Goal: Obtain resource: Obtain resource

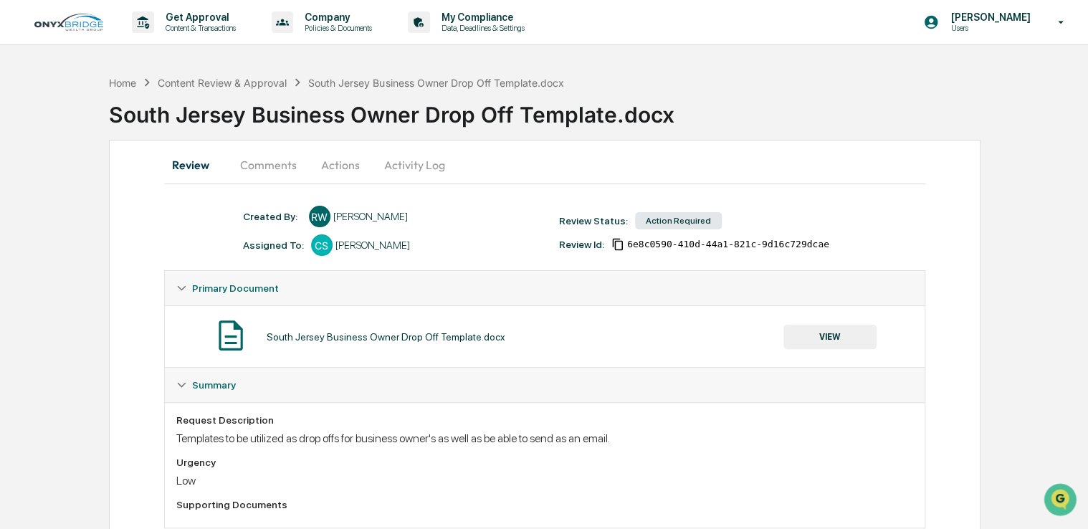
scroll to position [37, 0]
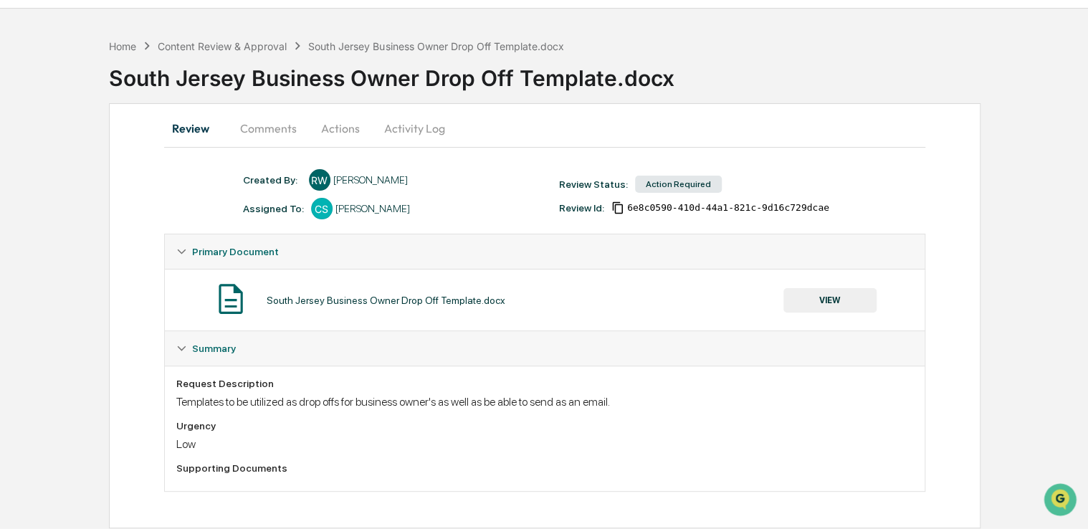
click at [427, 128] on button "Activity Log" at bounding box center [415, 128] width 84 height 34
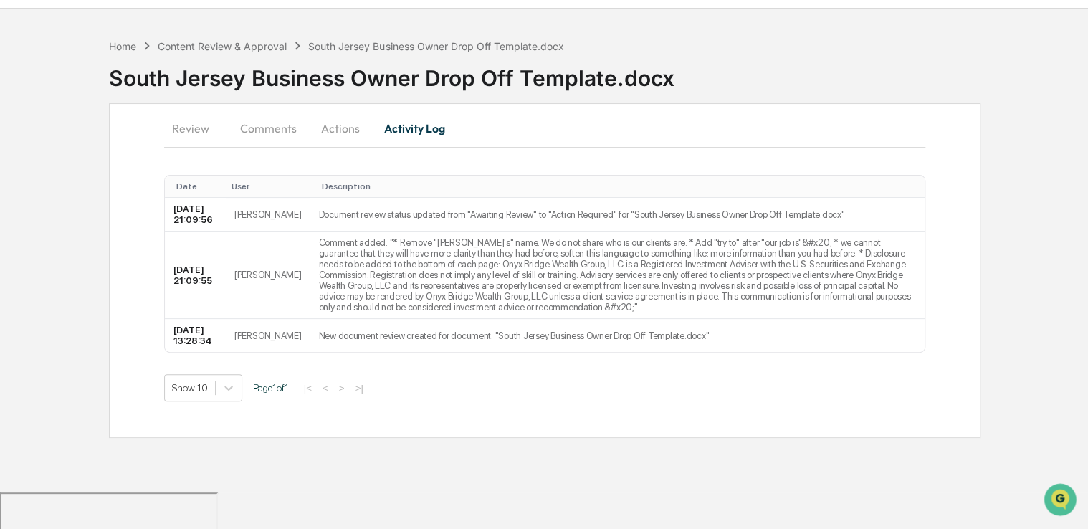
scroll to position [0, 0]
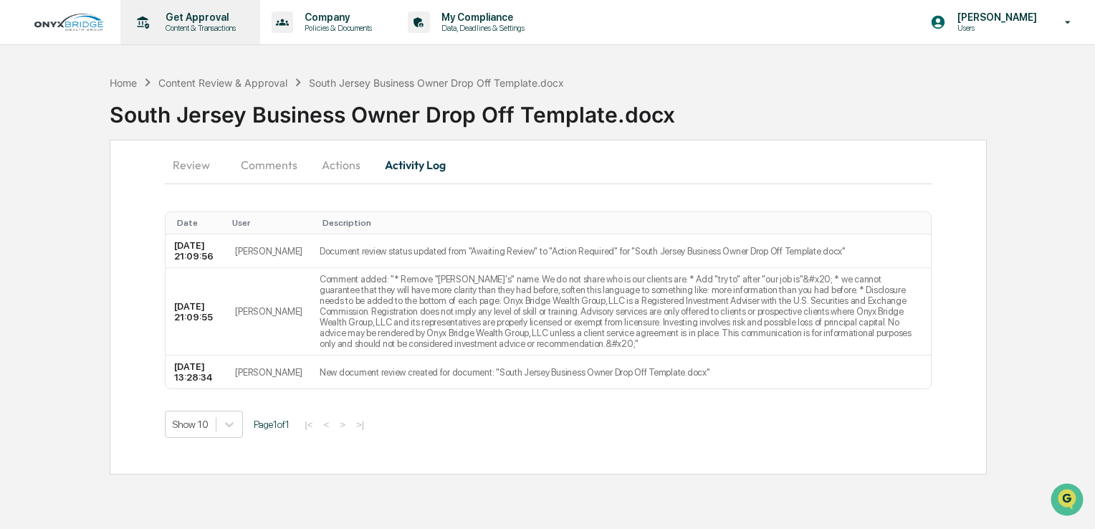
click at [224, 25] on p "Content & Transactions" at bounding box center [198, 28] width 89 height 10
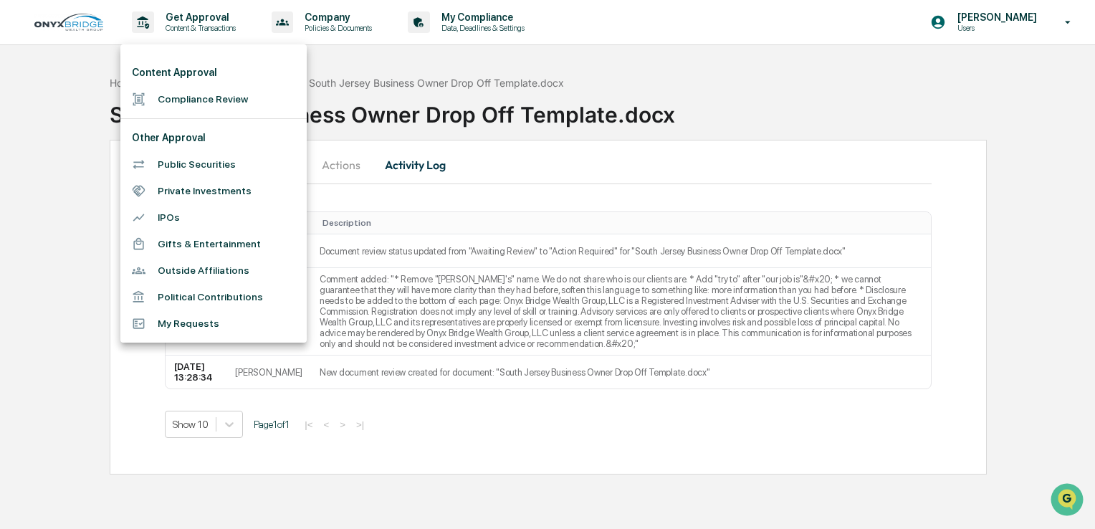
click at [315, 24] on div at bounding box center [547, 264] width 1095 height 529
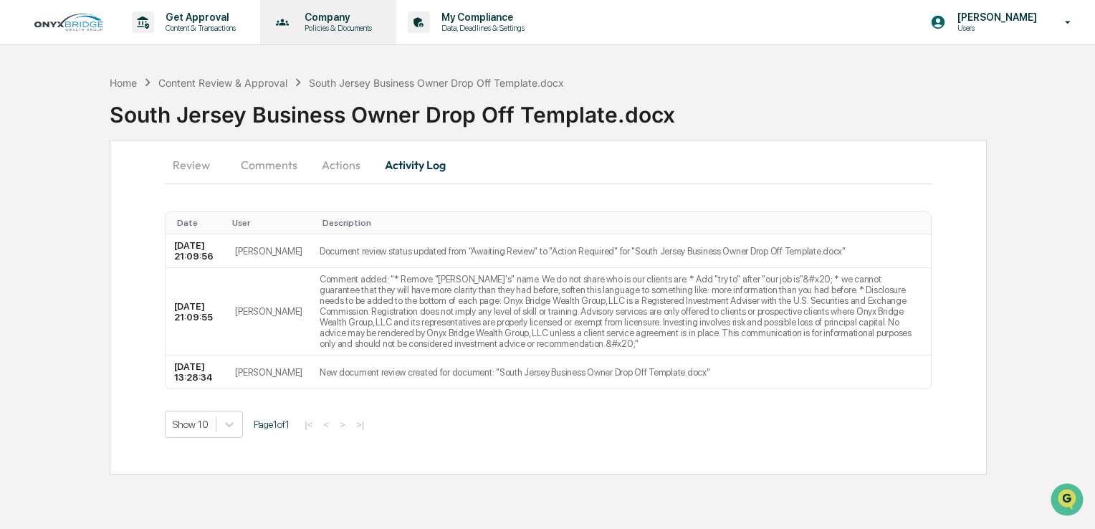
click at [303, 23] on p "Policies & Documents" at bounding box center [336, 28] width 86 height 10
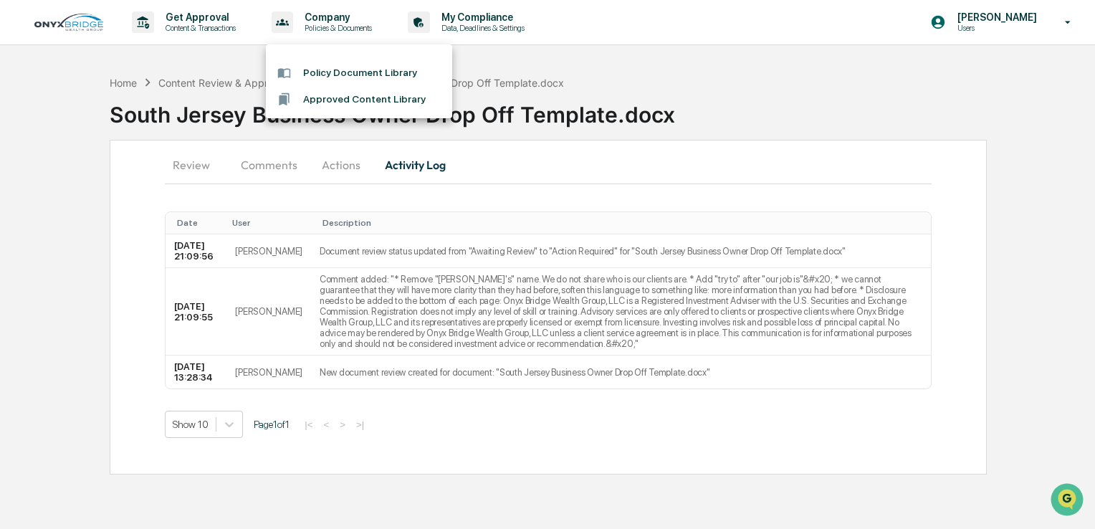
click at [332, 102] on li "Approved Content Library" at bounding box center [359, 99] width 186 height 27
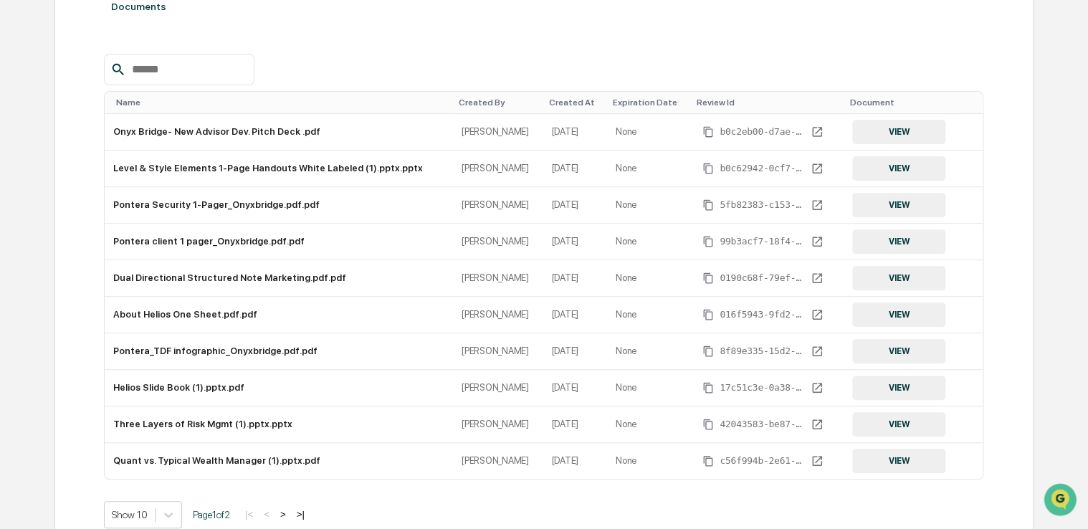
scroll to position [249, 0]
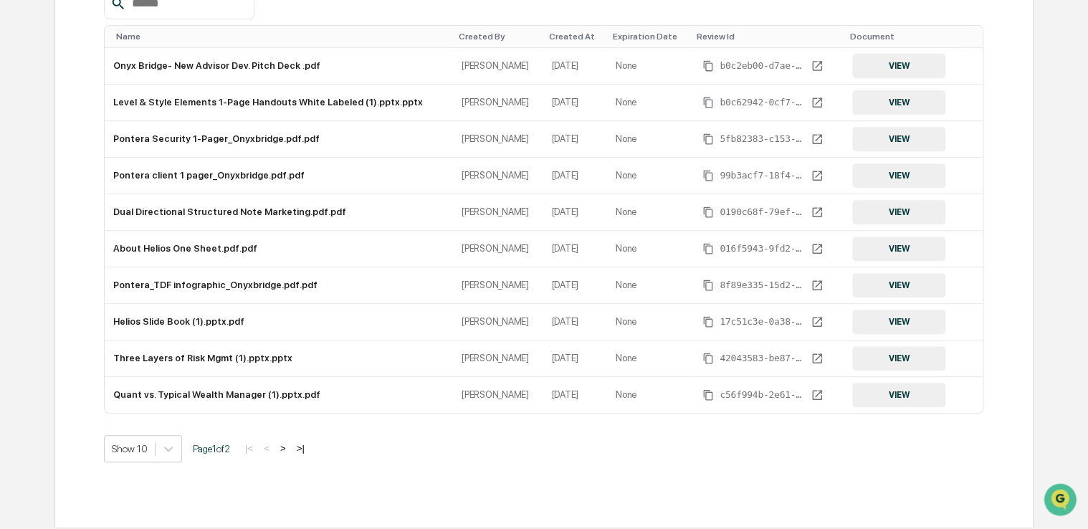
click at [289, 449] on button ">" at bounding box center [283, 448] width 14 height 12
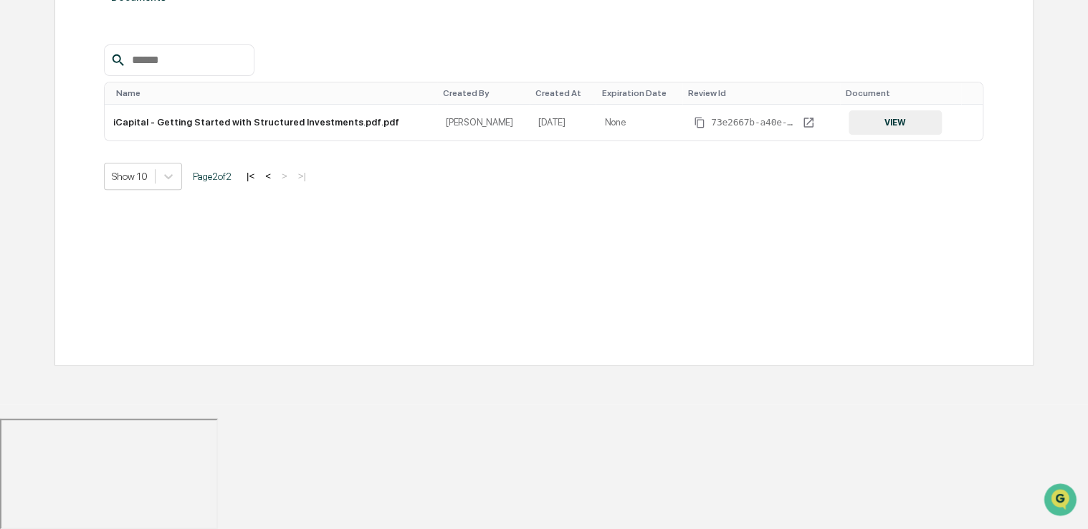
scroll to position [68, 0]
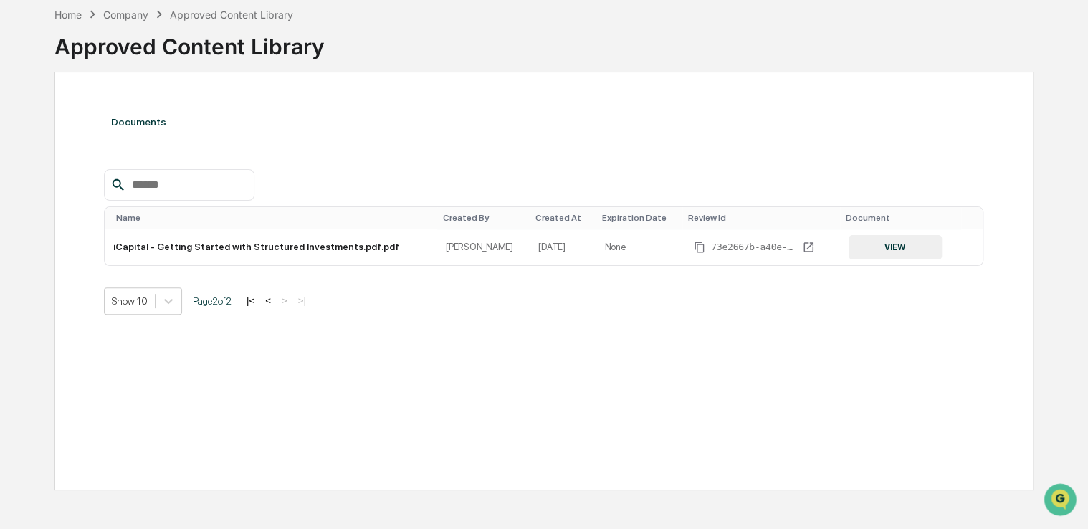
click at [270, 300] on button "<" at bounding box center [268, 300] width 14 height 12
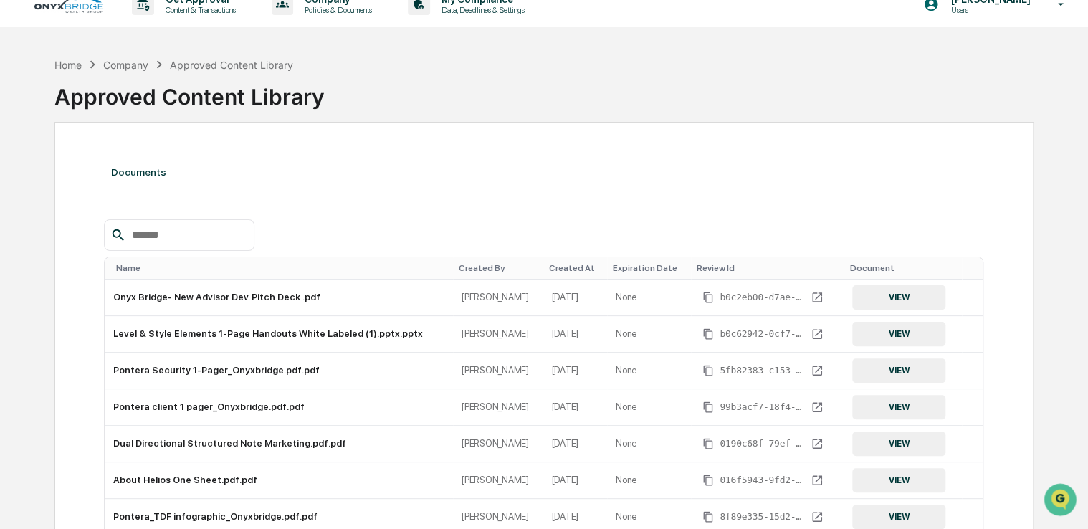
scroll to position [0, 0]
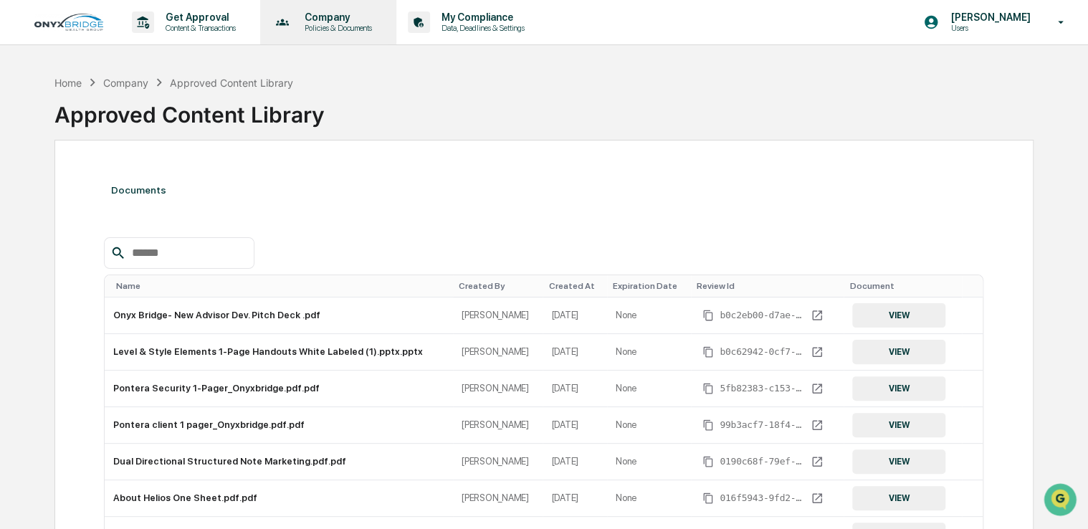
click at [327, 29] on p "Policies & Documents" at bounding box center [336, 28] width 86 height 10
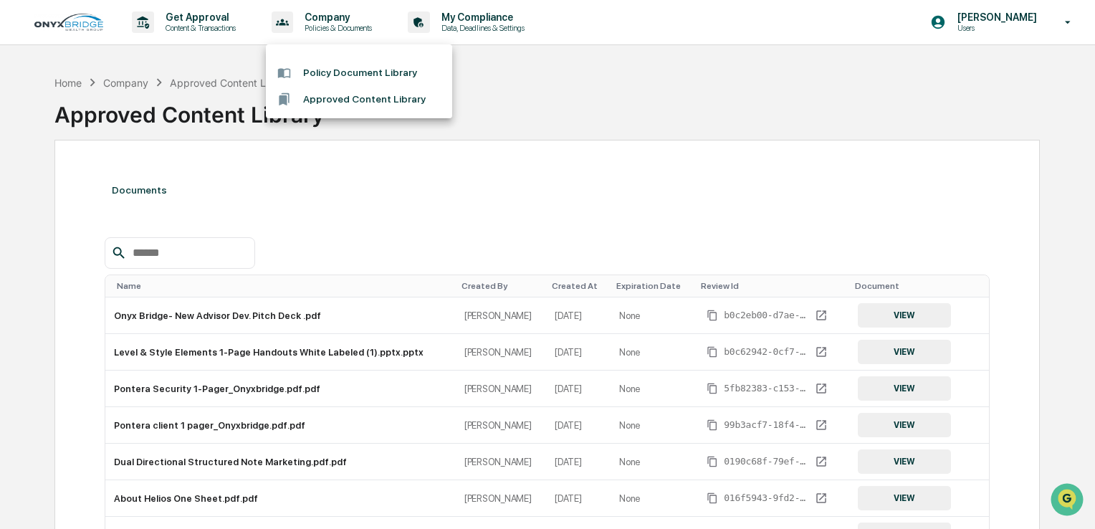
click at [347, 73] on li "Policy Document Library" at bounding box center [359, 72] width 186 height 27
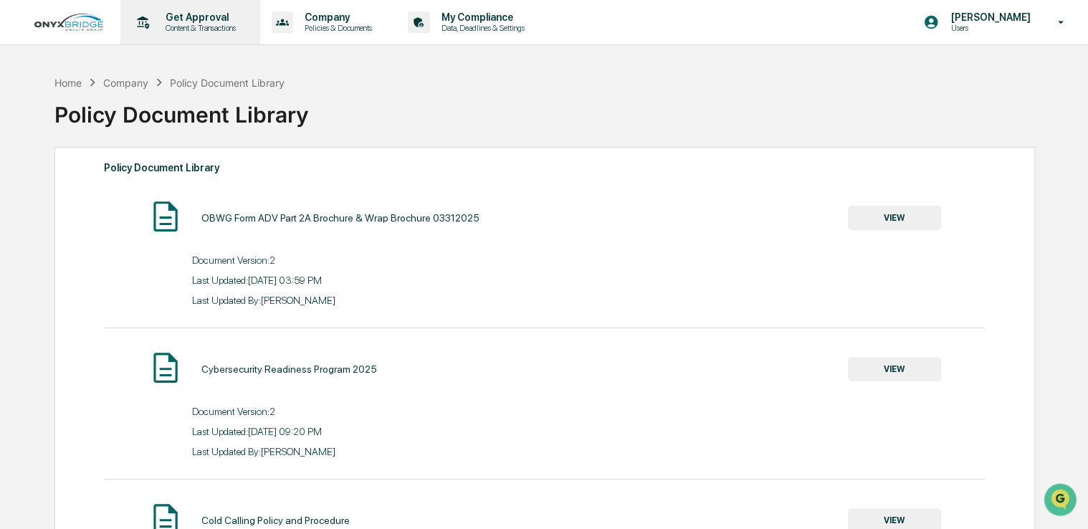
click at [171, 17] on p "Get Approval" at bounding box center [198, 16] width 89 height 11
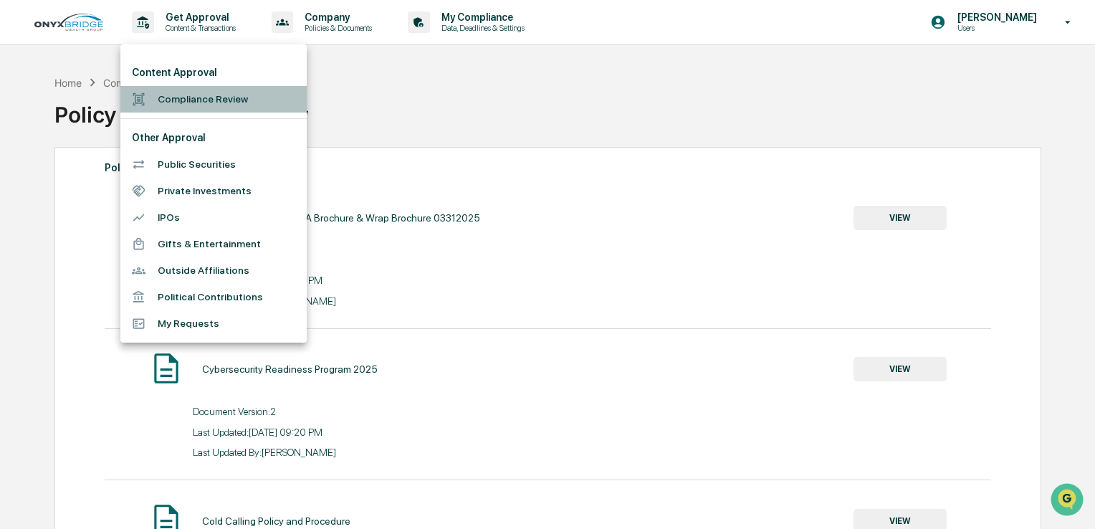
click at [178, 102] on li "Compliance Review" at bounding box center [213, 99] width 186 height 27
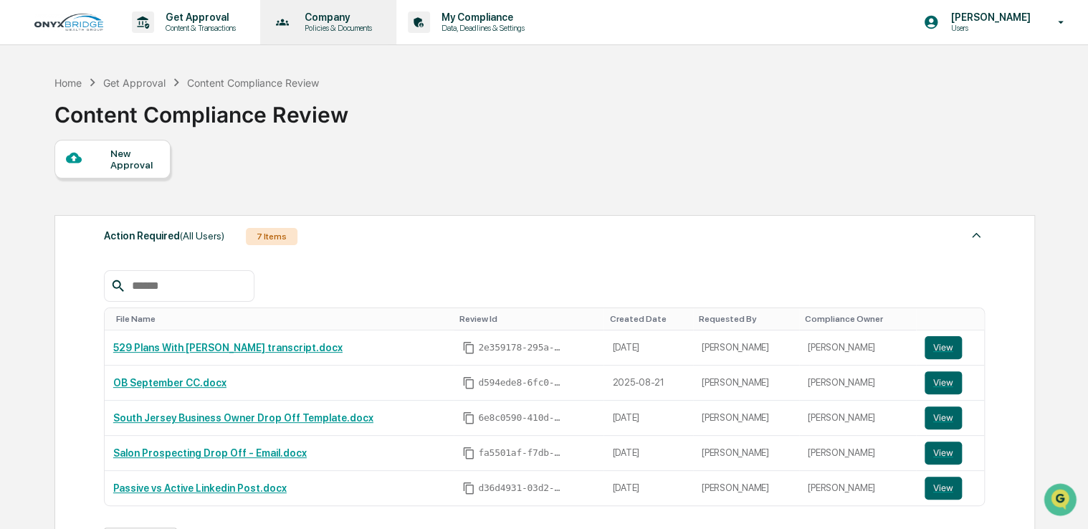
click at [301, 19] on p "Company" at bounding box center [336, 16] width 86 height 11
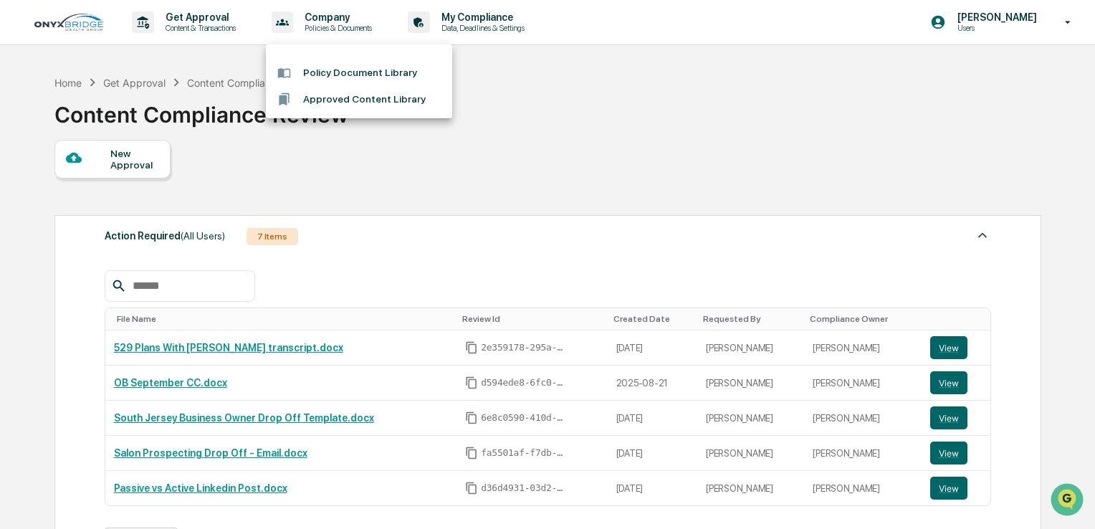
click at [221, 24] on div at bounding box center [547, 264] width 1095 height 529
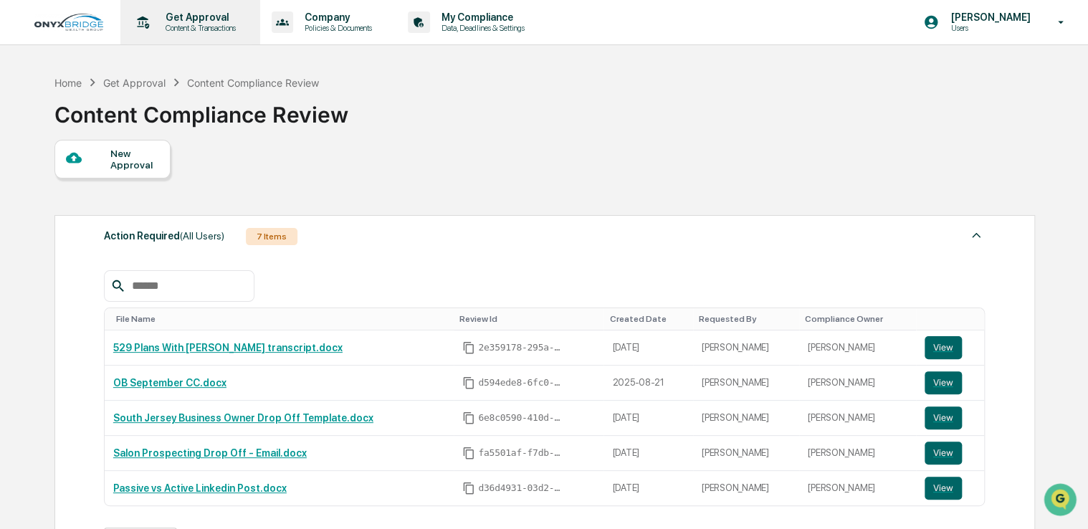
click at [205, 18] on p "Get Approval" at bounding box center [198, 16] width 89 height 11
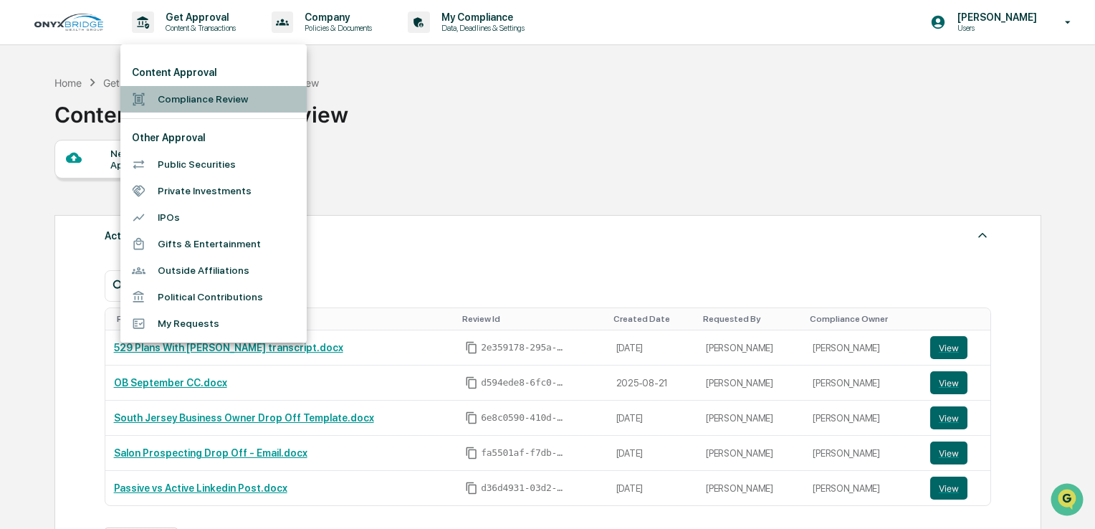
click at [202, 98] on li "Compliance Review" at bounding box center [213, 99] width 186 height 27
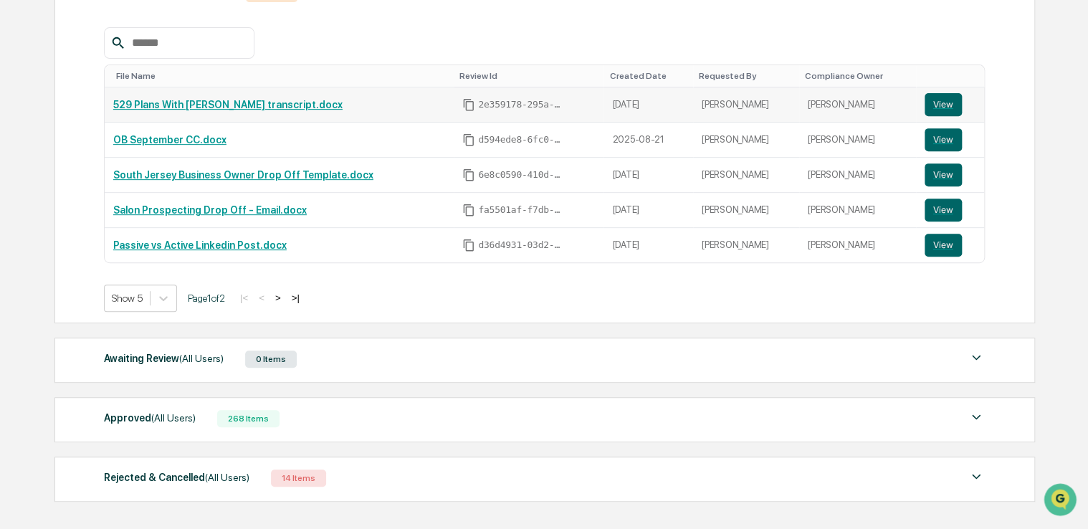
scroll to position [248, 0]
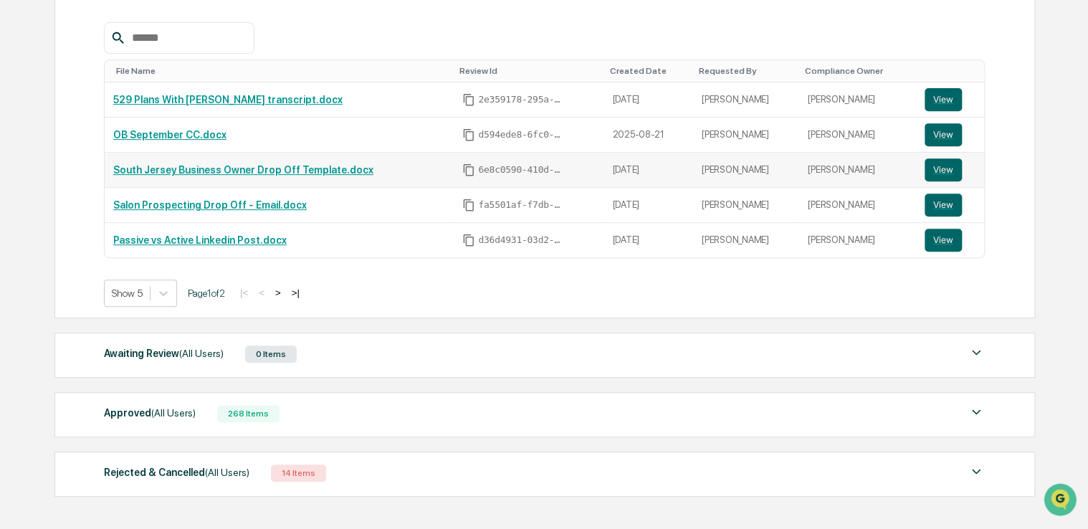
click at [314, 173] on link "South Jersey Business Owner Drop Off Template.docx" at bounding box center [243, 169] width 260 height 11
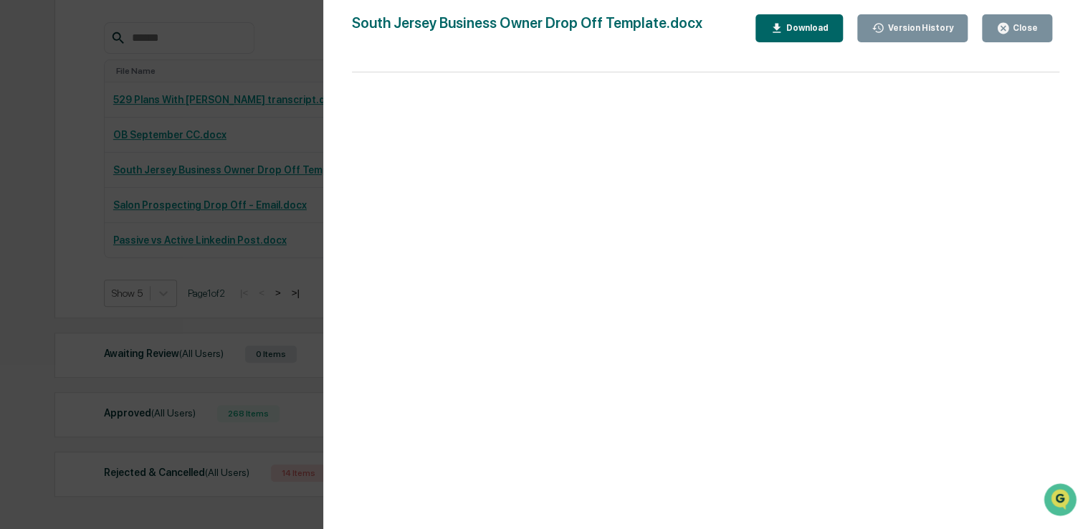
click at [914, 30] on div "Version History" at bounding box center [918, 28] width 69 height 10
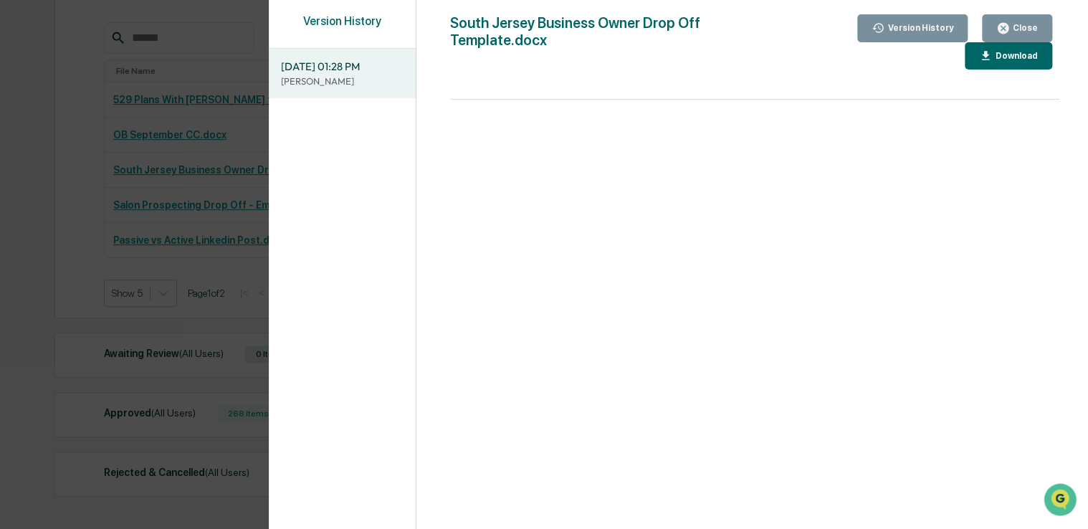
click at [1008, 30] on icon "button" at bounding box center [1002, 28] width 11 height 11
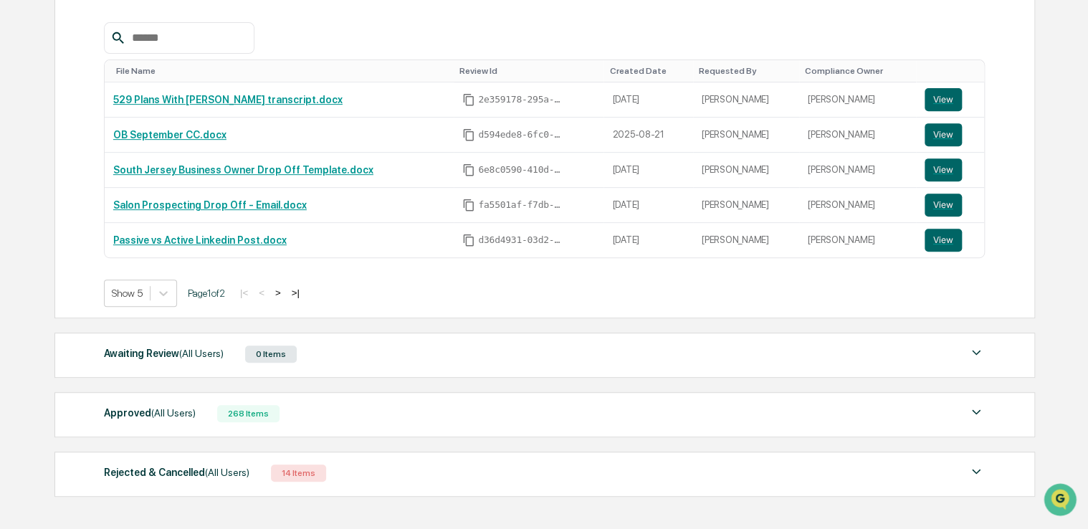
click at [522, 470] on div "Rejected & Cancelled (All Users) 14 Items" at bounding box center [544, 473] width 881 height 20
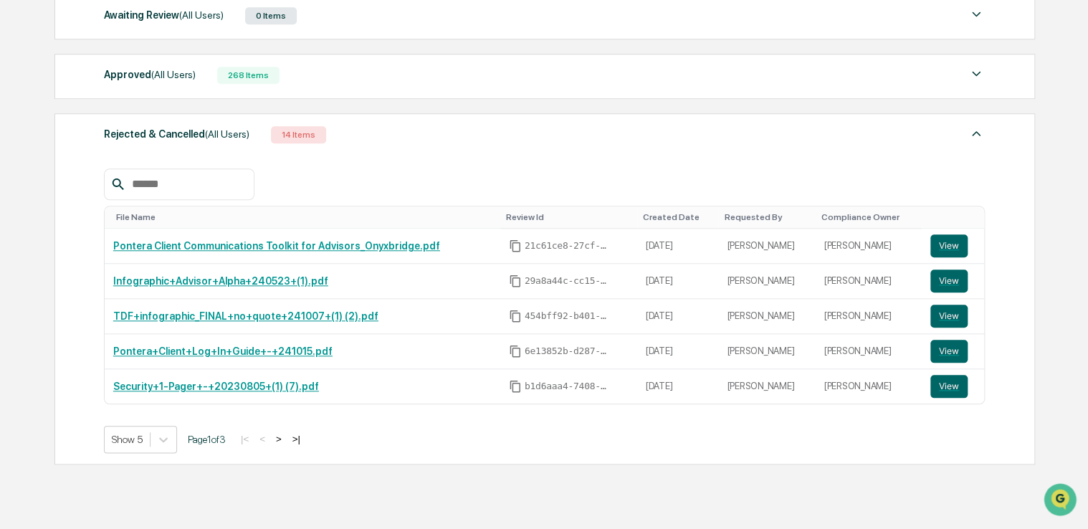
scroll to position [605, 0]
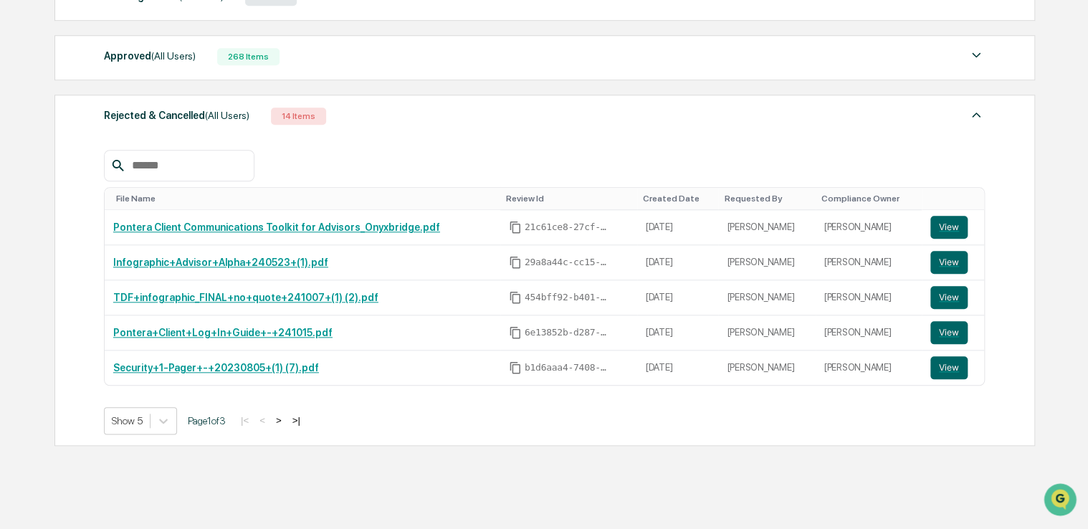
click at [544, 129] on div "File Name Review Id Created Date Requested By Compliance Owner Pontera Client C…" at bounding box center [544, 281] width 881 height 306
click at [504, 121] on div "Rejected & Cancelled (All Users) 14 Items" at bounding box center [544, 116] width 881 height 20
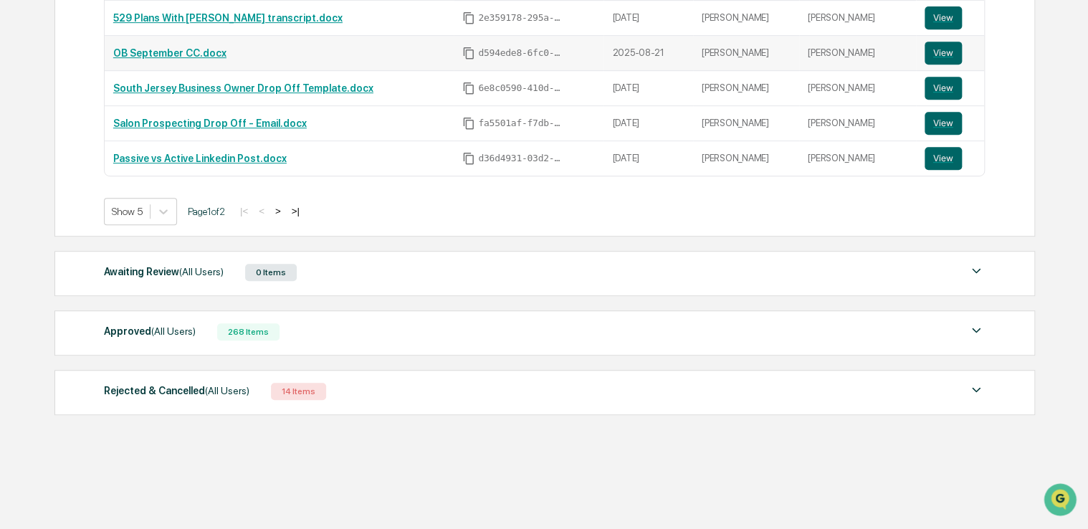
scroll to position [320, 0]
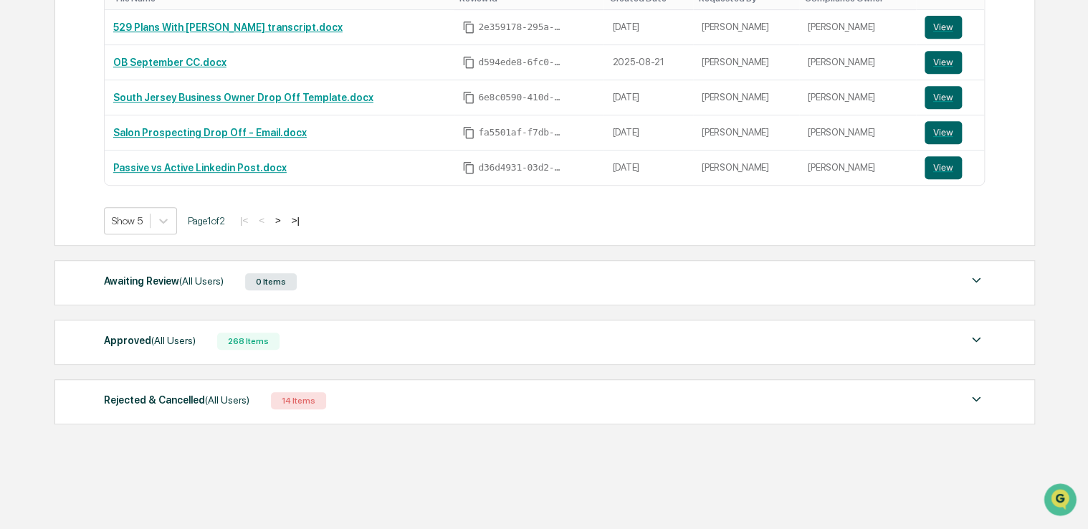
click at [401, 350] on div "Approved (All Users) 268 Items" at bounding box center [544, 341] width 881 height 20
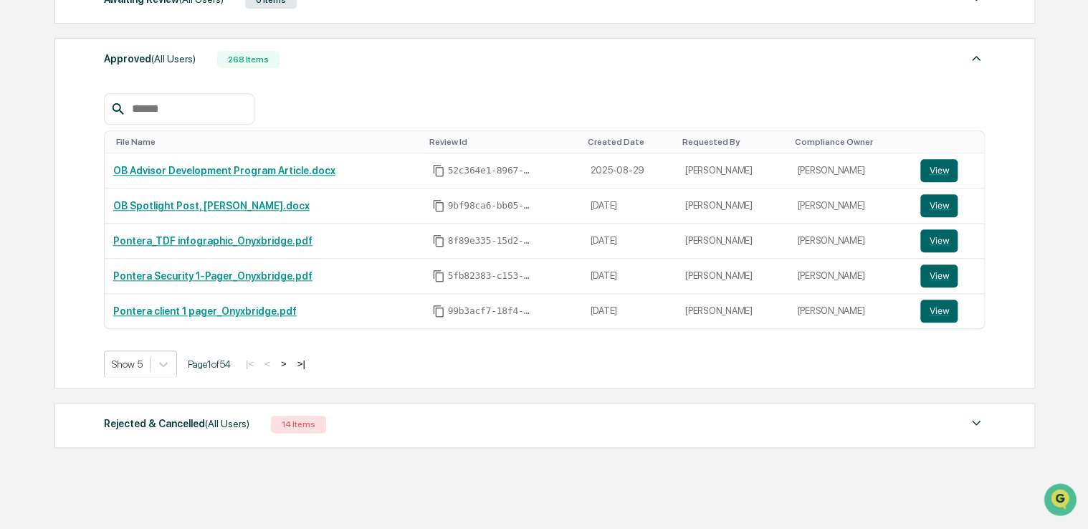
scroll to position [605, 0]
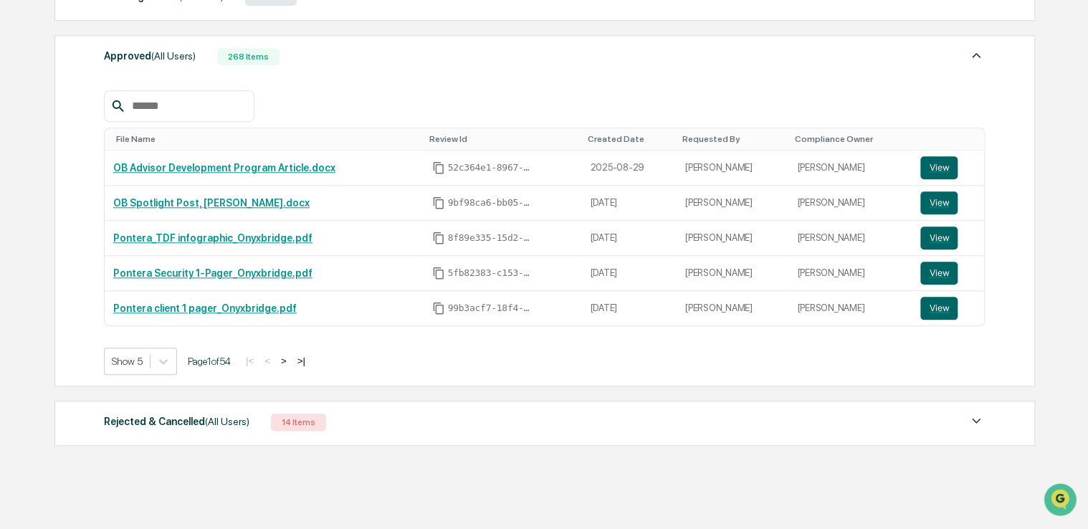
click at [198, 119] on div at bounding box center [179, 106] width 150 height 32
click at [186, 107] on input "text" at bounding box center [187, 106] width 122 height 19
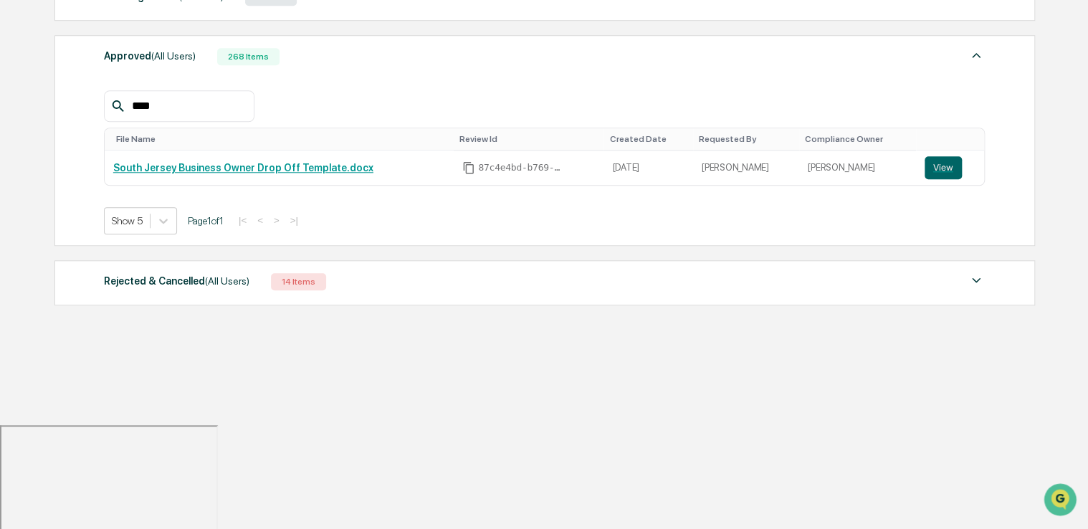
scroll to position [485, 0]
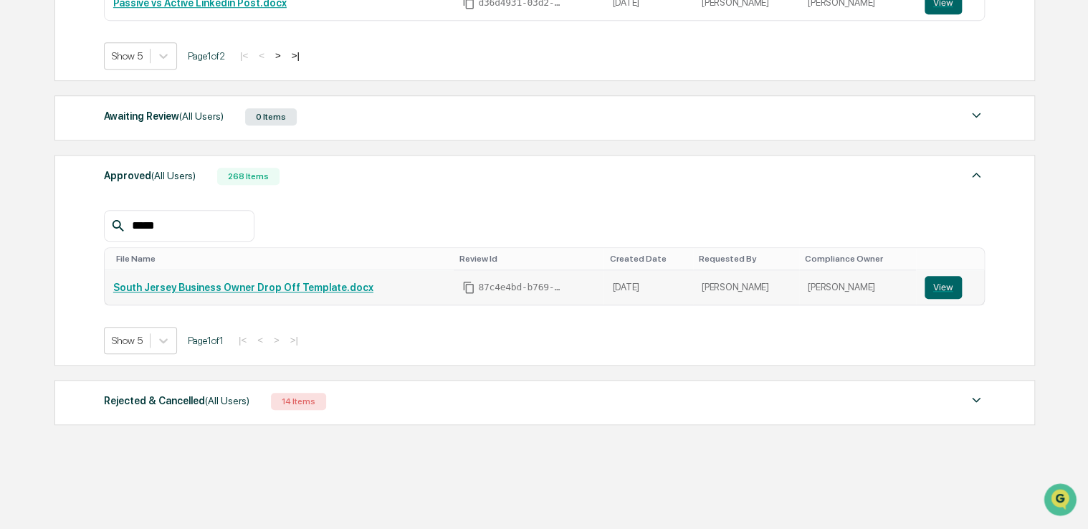
type input "*****"
click at [258, 282] on link "South Jersey Business Owner Drop Off Template.docx" at bounding box center [243, 287] width 260 height 11
